Goal: Transaction & Acquisition: Purchase product/service

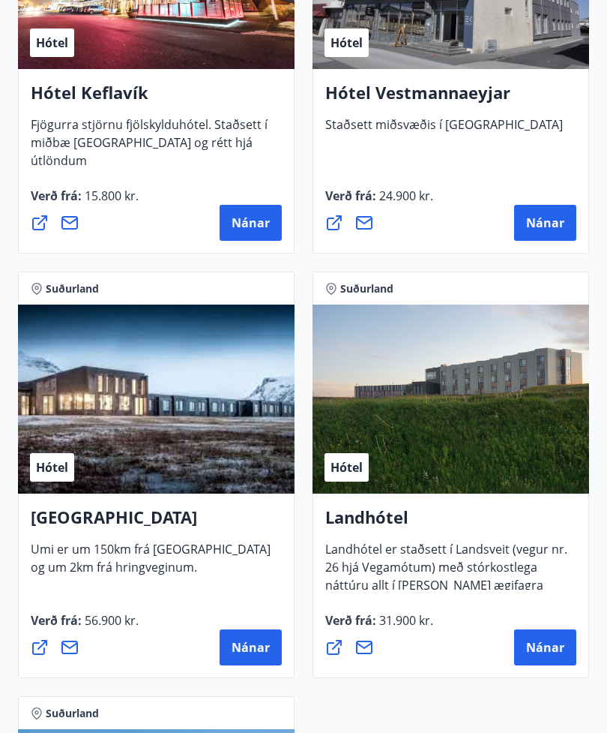
scroll to position [5545, 0]
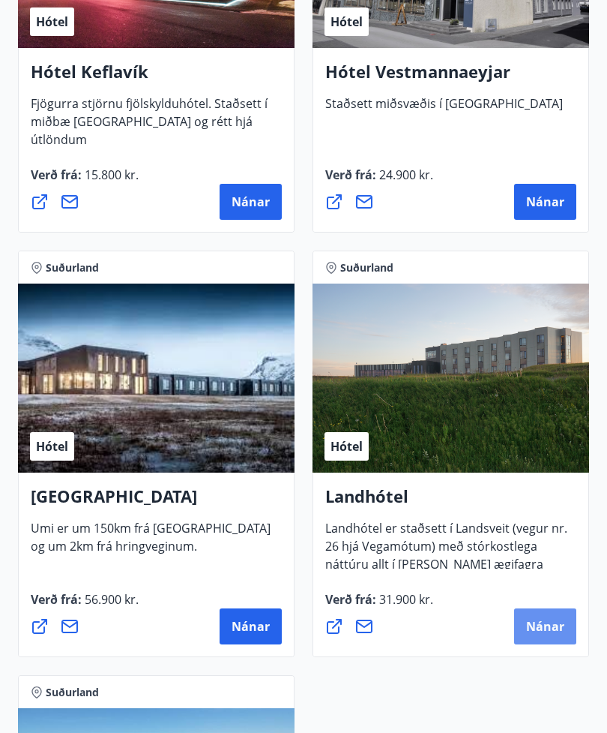
click at [539, 622] on span "Nánar" at bounding box center [545, 626] width 38 height 16
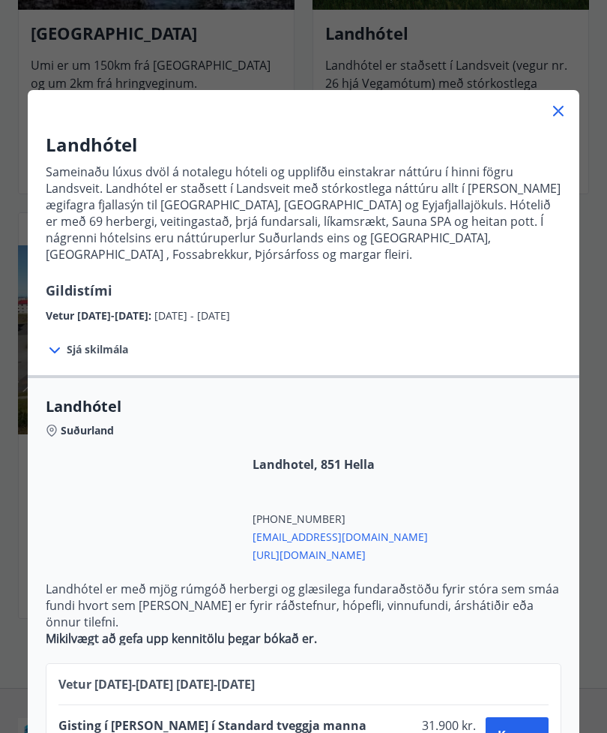
scroll to position [6030, 0]
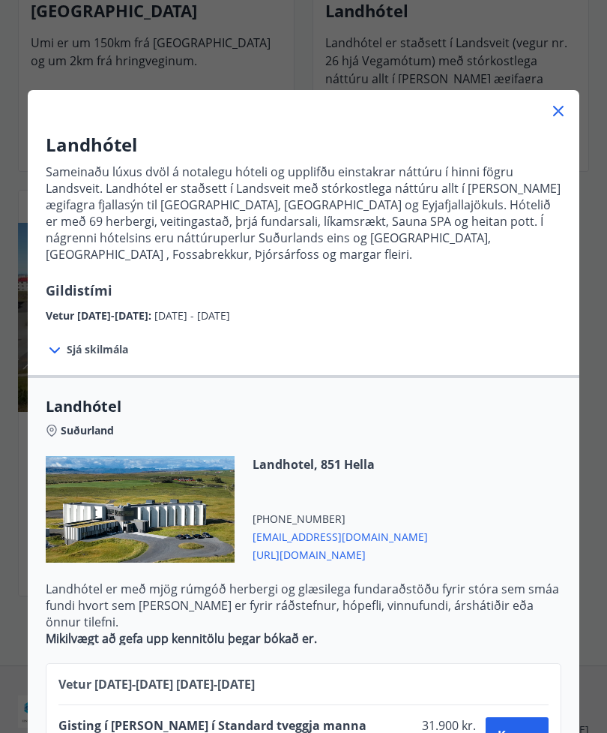
click at [556, 106] on icon at bounding box center [559, 111] width 18 height 18
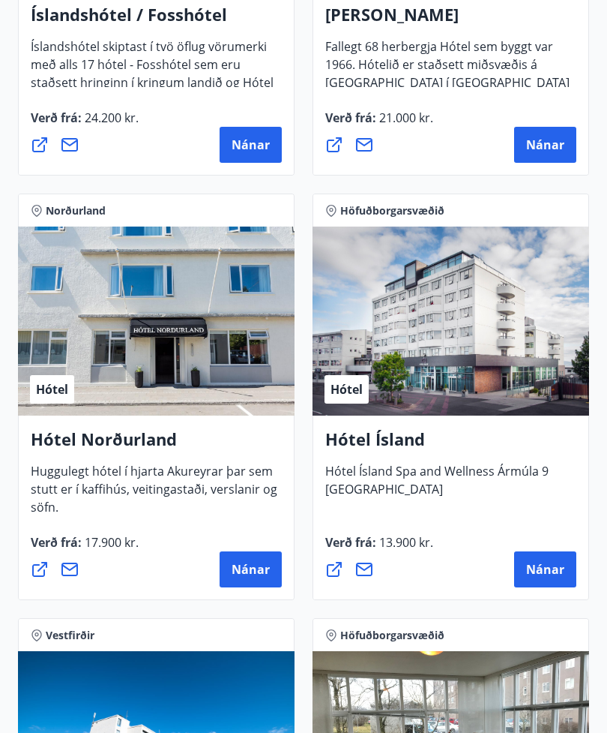
scroll to position [3050, 0]
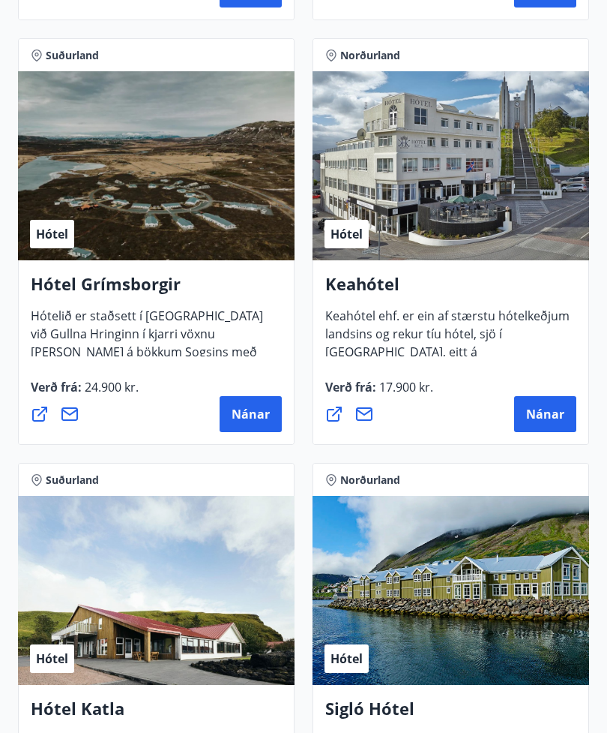
click at [247, 416] on span "Nánar" at bounding box center [251, 414] width 38 height 16
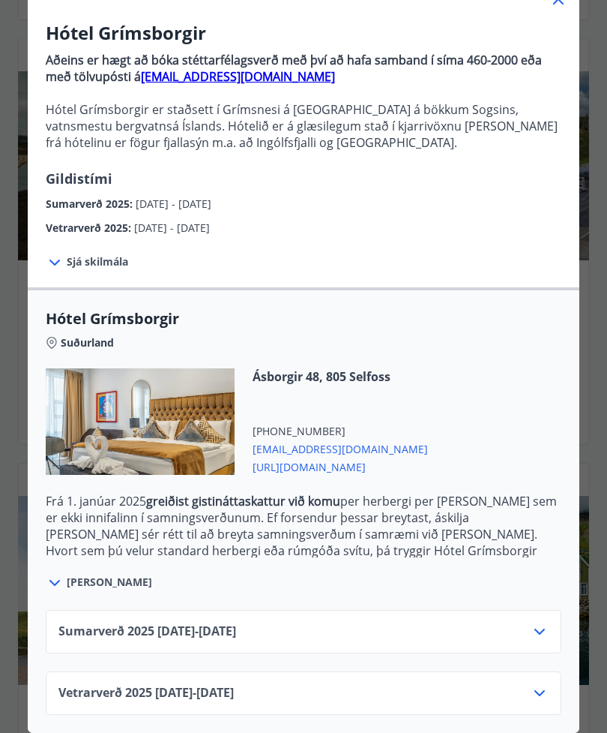
scroll to position [112, 0]
click at [63, 262] on icon at bounding box center [55, 262] width 18 height 18
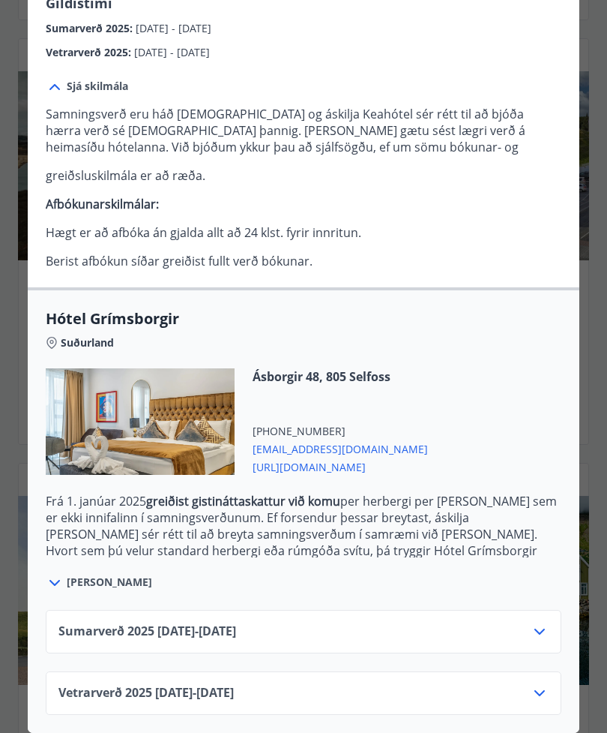
scroll to position [287, 0]
click at [543, 694] on icon at bounding box center [540, 693] width 18 height 18
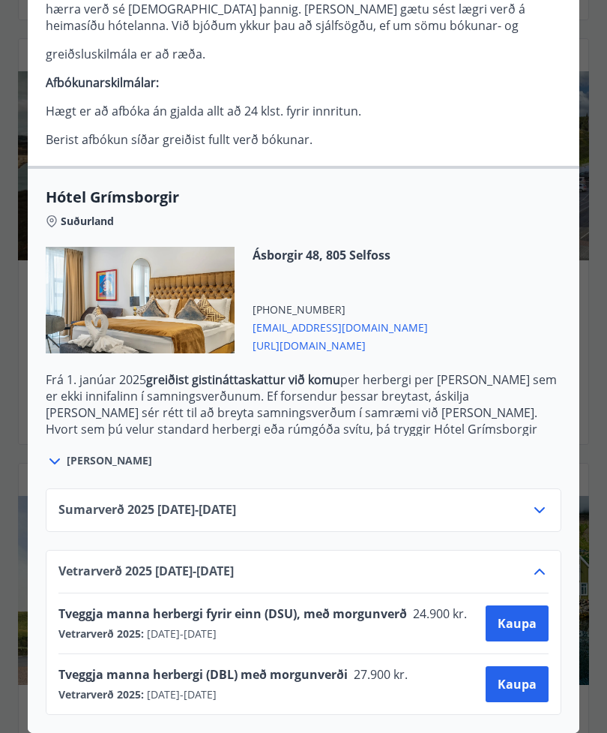
scroll to position [409, 0]
click at [514, 678] on span "Kaupa" at bounding box center [517, 684] width 39 height 16
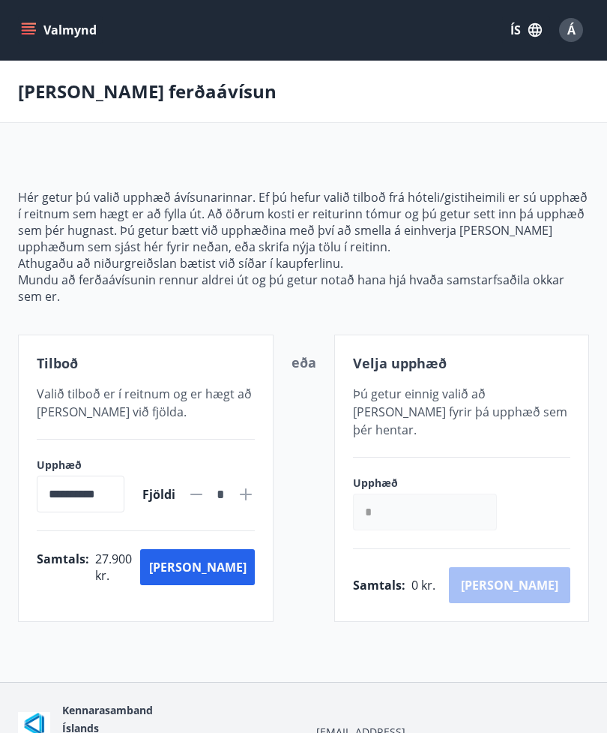
click at [69, 37] on button "Valmynd" at bounding box center [60, 29] width 85 height 27
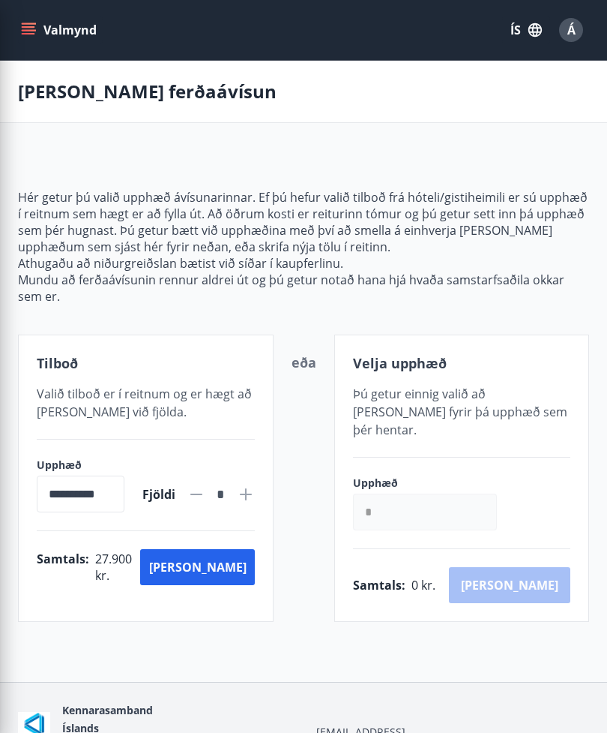
click at [404, 117] on div "[PERSON_NAME] ferðaávísun" at bounding box center [303, 92] width 607 height 62
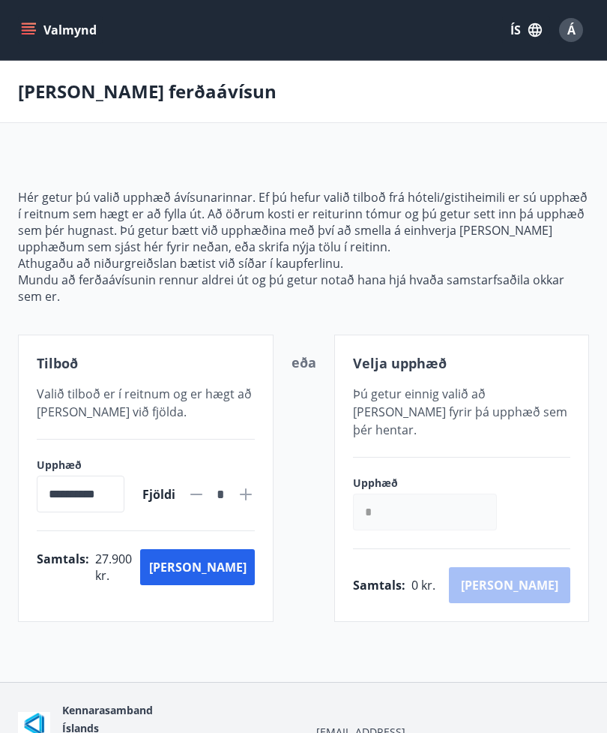
scroll to position [50, 0]
